Goal: Task Accomplishment & Management: Use online tool/utility

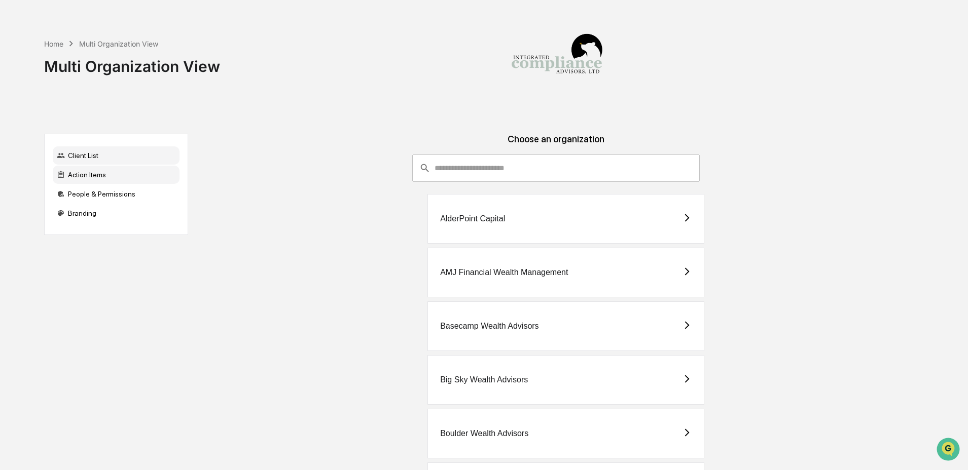
click at [88, 179] on div "Action Items" at bounding box center [116, 175] width 127 height 18
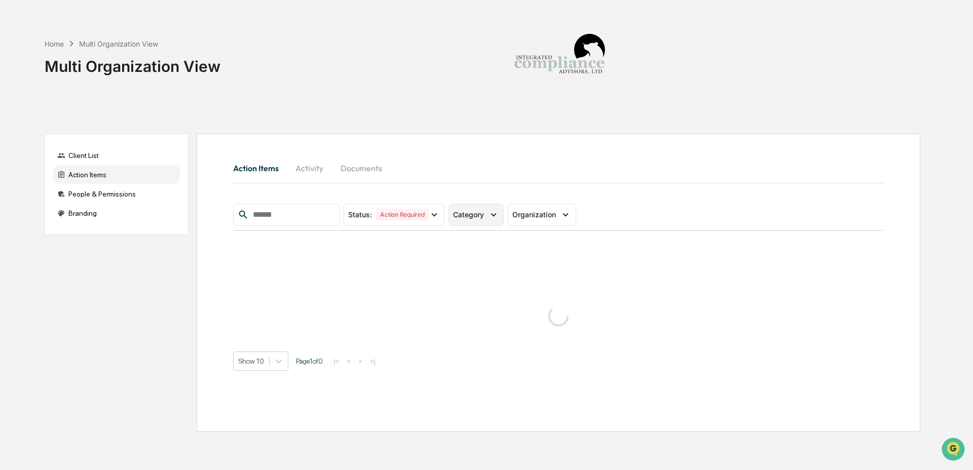
click at [467, 217] on span "Category" at bounding box center [468, 214] width 31 height 9
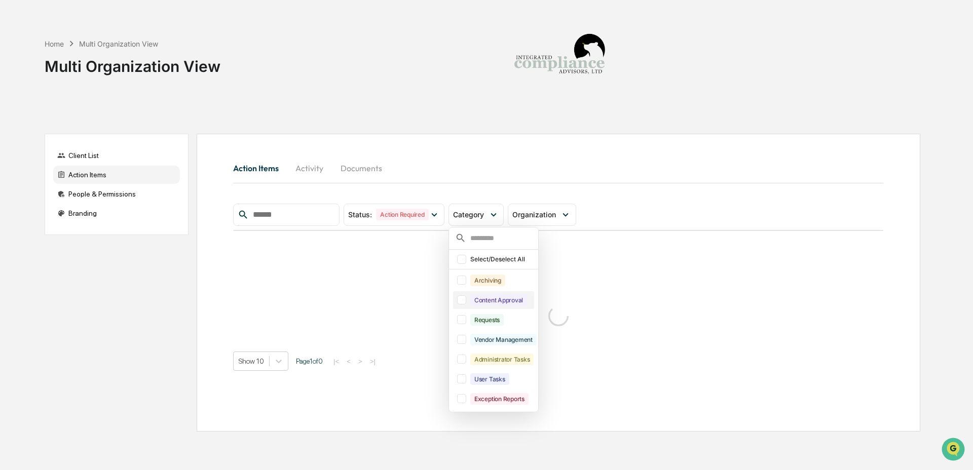
click at [496, 303] on div "Content Approval" at bounding box center [498, 300] width 57 height 12
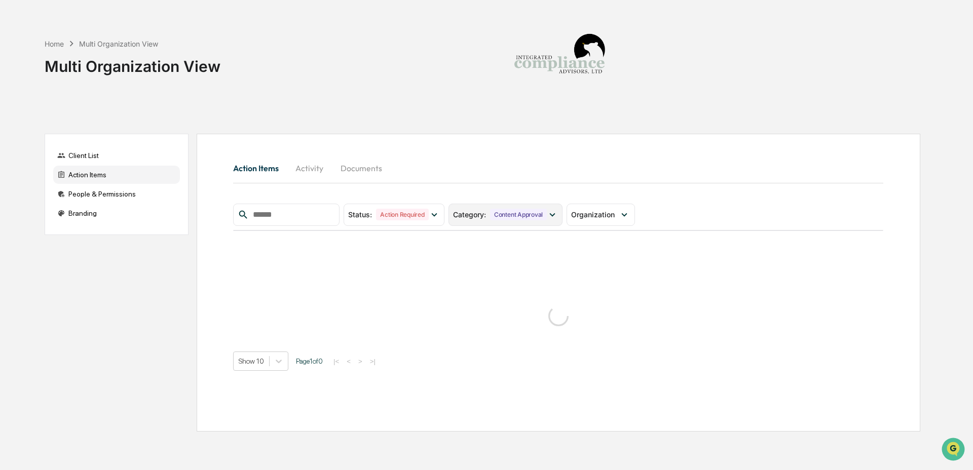
click at [532, 219] on div "Content Approval" at bounding box center [518, 215] width 57 height 12
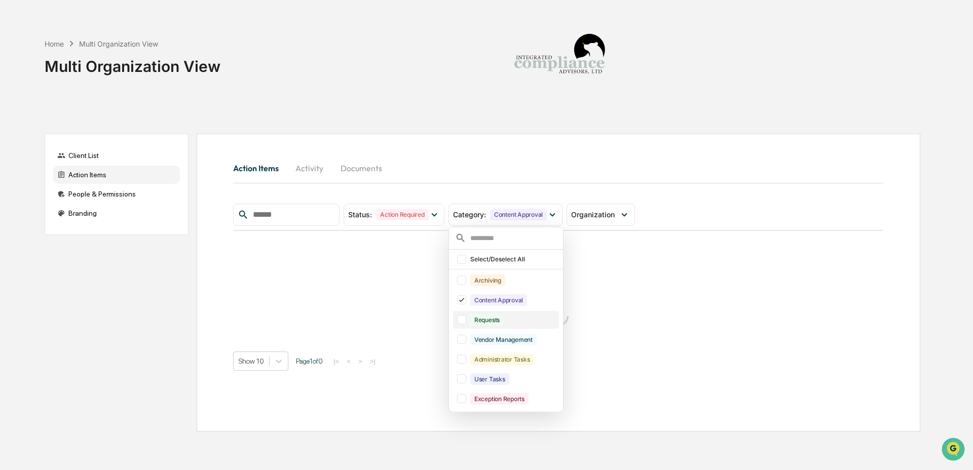
click at [514, 319] on div "Requests" at bounding box center [513, 320] width 87 height 12
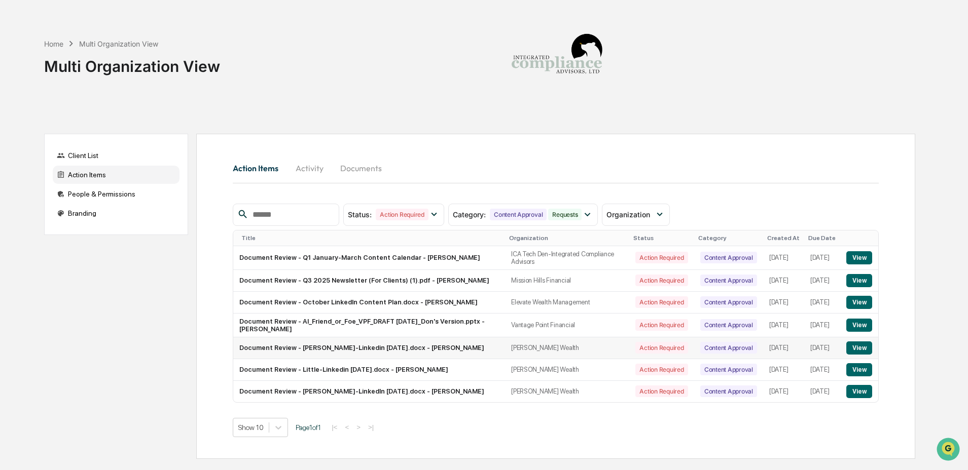
click at [417, 359] on td "Document Review - [PERSON_NAME]-Linkedin [DATE].docx - [PERSON_NAME]" at bounding box center [369, 349] width 272 height 22
click at [864, 348] on button "View" at bounding box center [859, 348] width 26 height 13
